Goal: Register for event/course

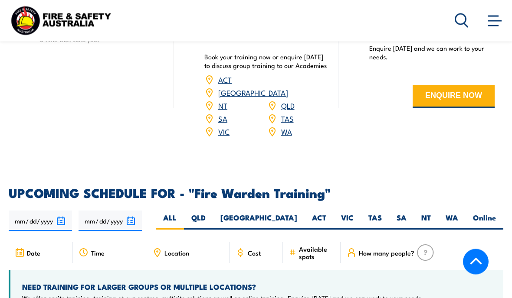
scroll to position [1375, 0]
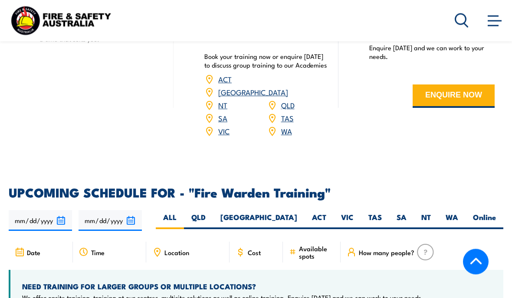
click at [291, 213] on label "[GEOGRAPHIC_DATA]" at bounding box center [258, 221] width 91 height 17
click at [297, 213] on input "[GEOGRAPHIC_DATA]" at bounding box center [300, 216] width 6 height 6
radio input "true"
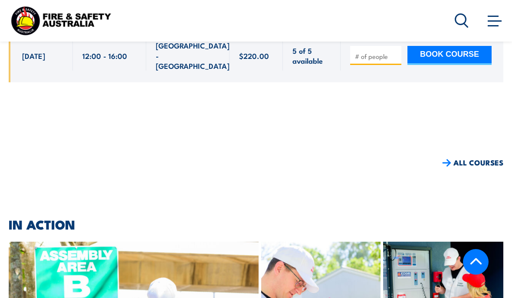
scroll to position [2481, 0]
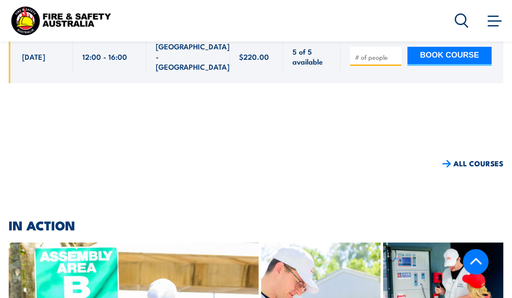
click at [425, 243] on img at bounding box center [443, 292] width 120 height 99
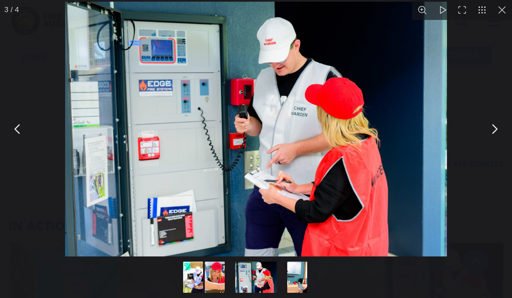
click at [21, 134] on button "You can close this modal content with the ESC key" at bounding box center [18, 129] width 22 height 22
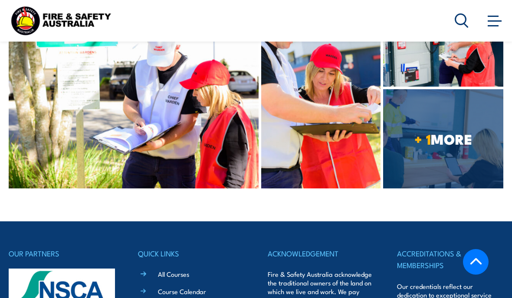
scroll to position [2722, 0]
